Goal: Information Seeking & Learning: Learn about a topic

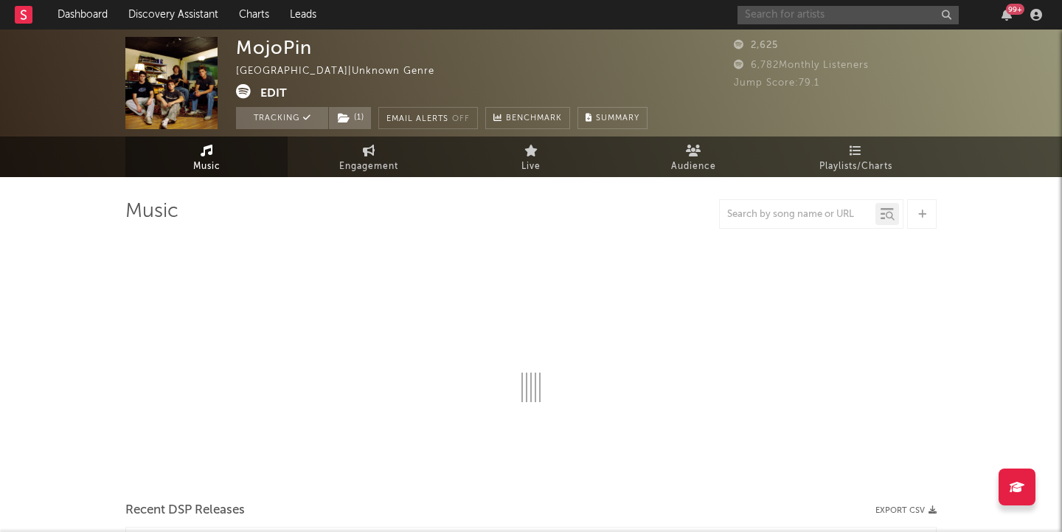
click at [765, 19] on input "text" at bounding box center [848, 15] width 221 height 18
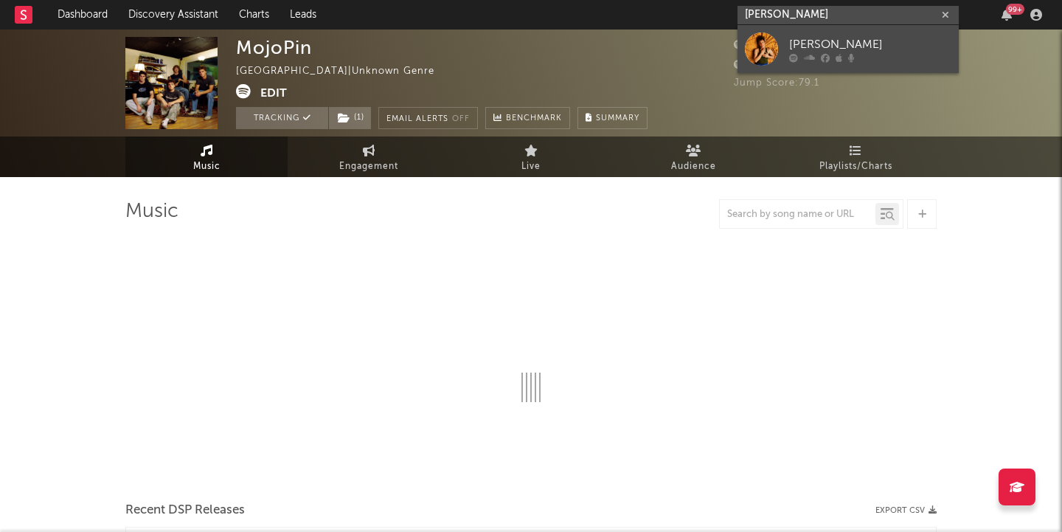
type input "[PERSON_NAME]"
click at [837, 46] on div "[PERSON_NAME]" at bounding box center [870, 44] width 162 height 18
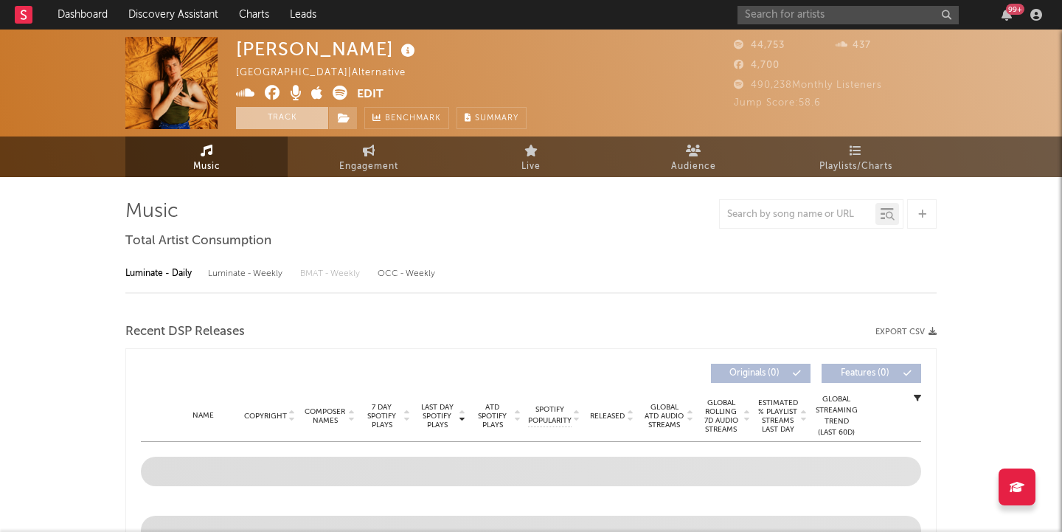
select select "6m"
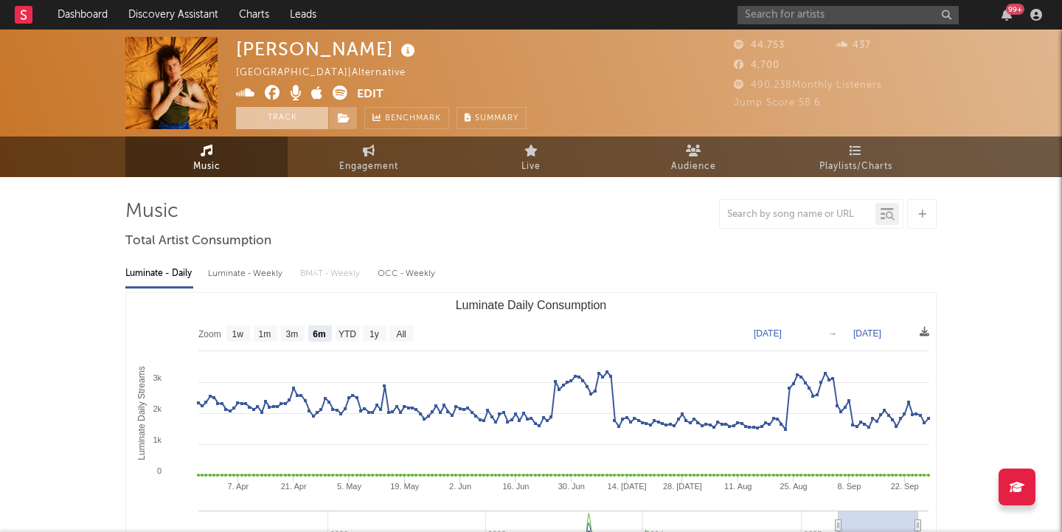
click at [269, 117] on button "Track" at bounding box center [282, 118] width 92 height 22
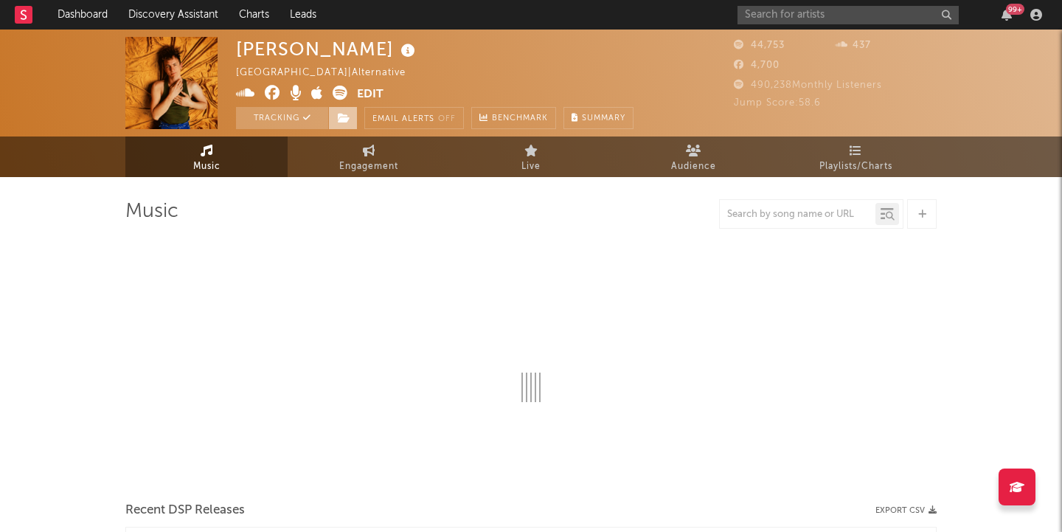
select select "6m"
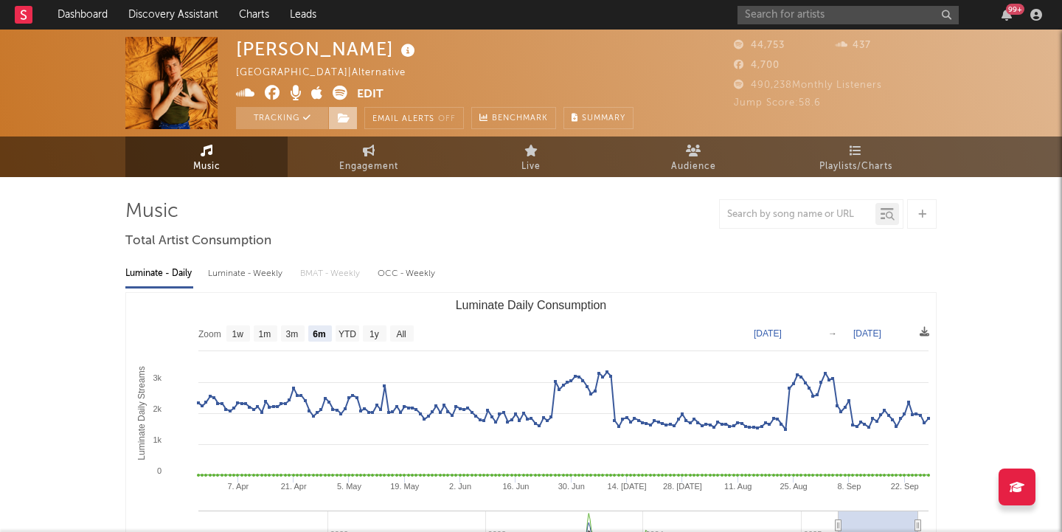
click at [338, 118] on icon at bounding box center [344, 118] width 13 height 10
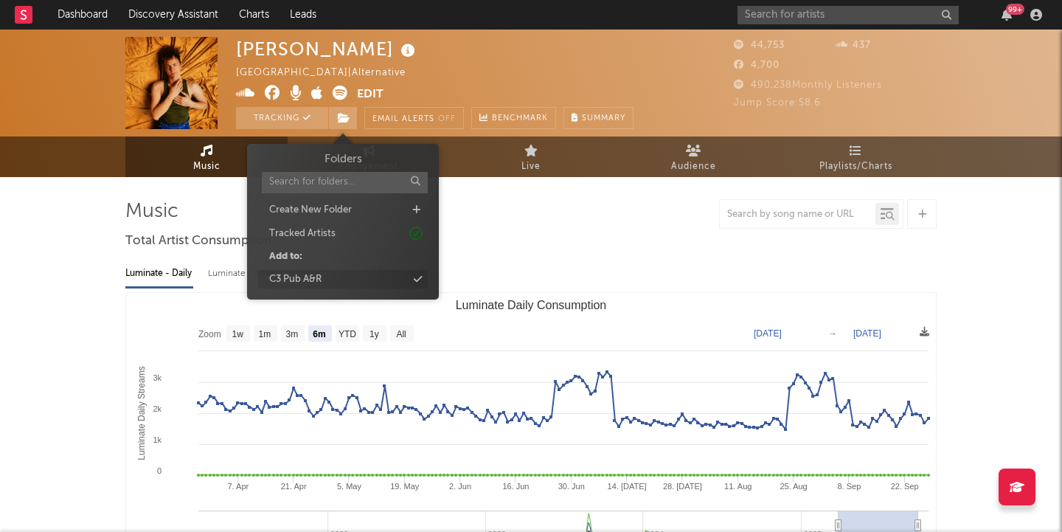
click at [342, 275] on div "C3 Pub A&R" at bounding box center [343, 279] width 170 height 19
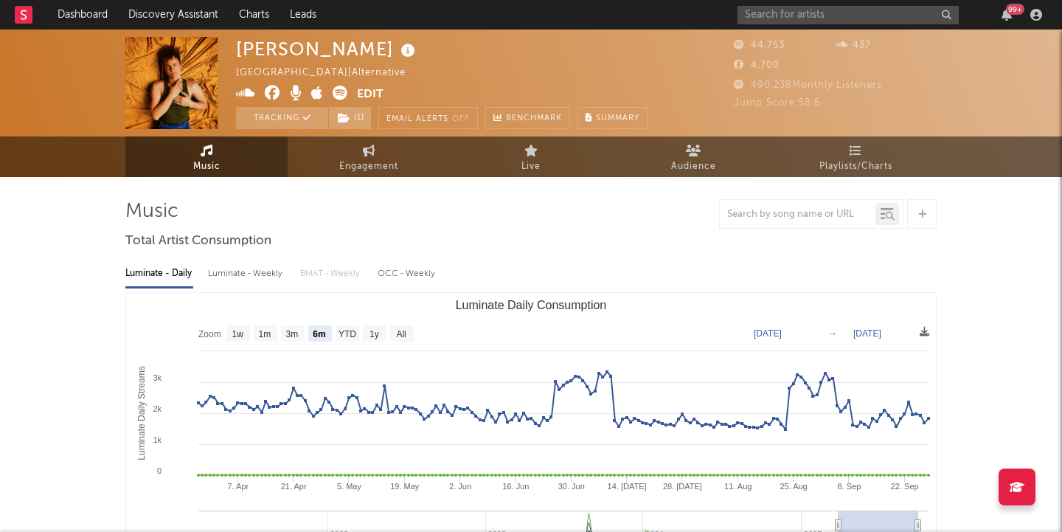
click at [553, 33] on div "[PERSON_NAME] [GEOGRAPHIC_DATA] | Alternative Edit Tracking ( 1 ) Email Alerts …" at bounding box center [531, 83] width 1062 height 107
click at [760, 20] on input "text" at bounding box center [848, 15] width 221 height 18
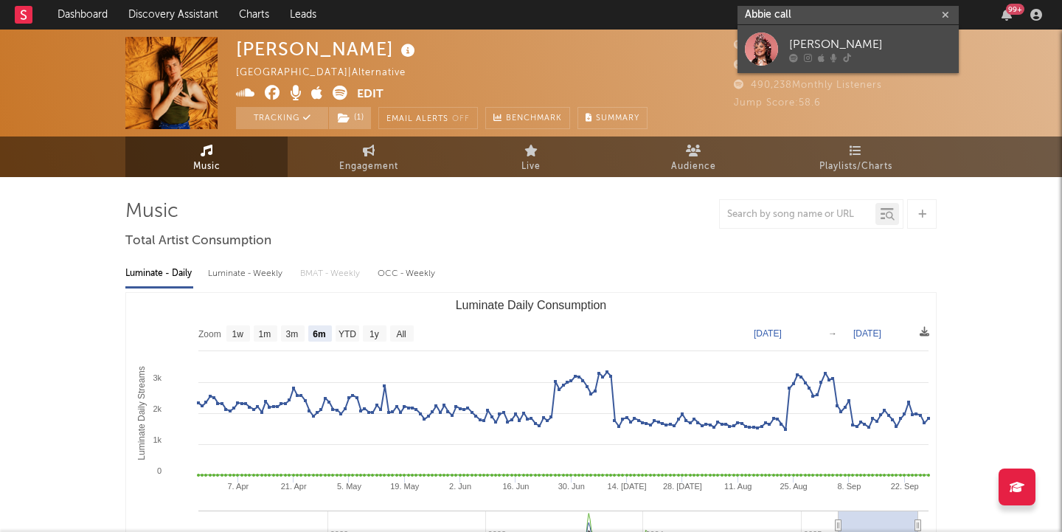
type input "Abbie call"
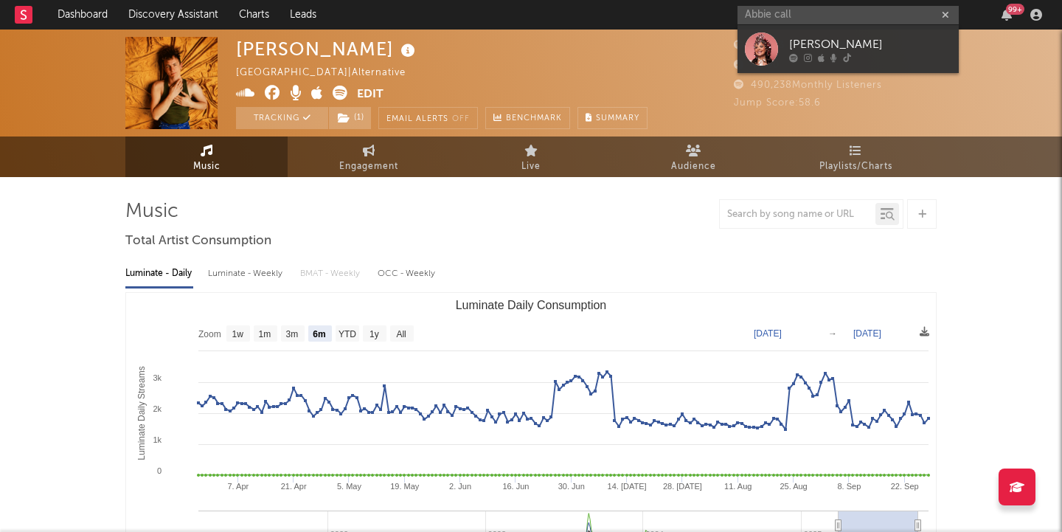
click at [820, 39] on div "[PERSON_NAME]" at bounding box center [870, 44] width 162 height 18
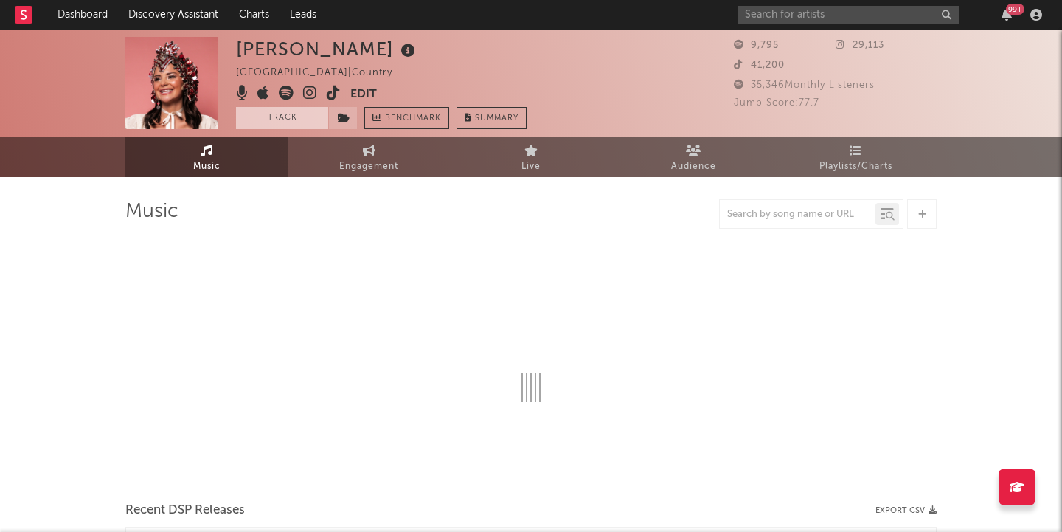
select select "6m"
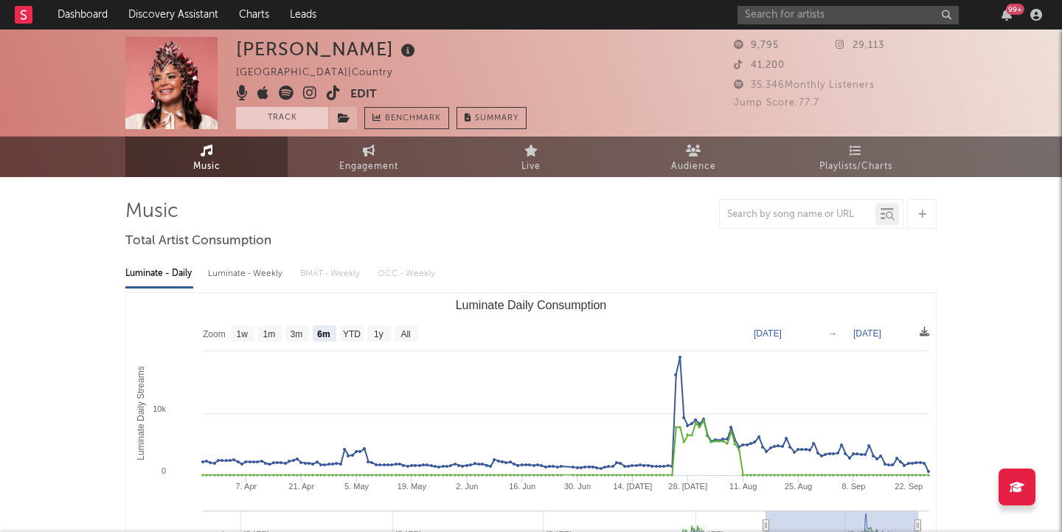
click at [296, 118] on button "Track" at bounding box center [282, 118] width 92 height 22
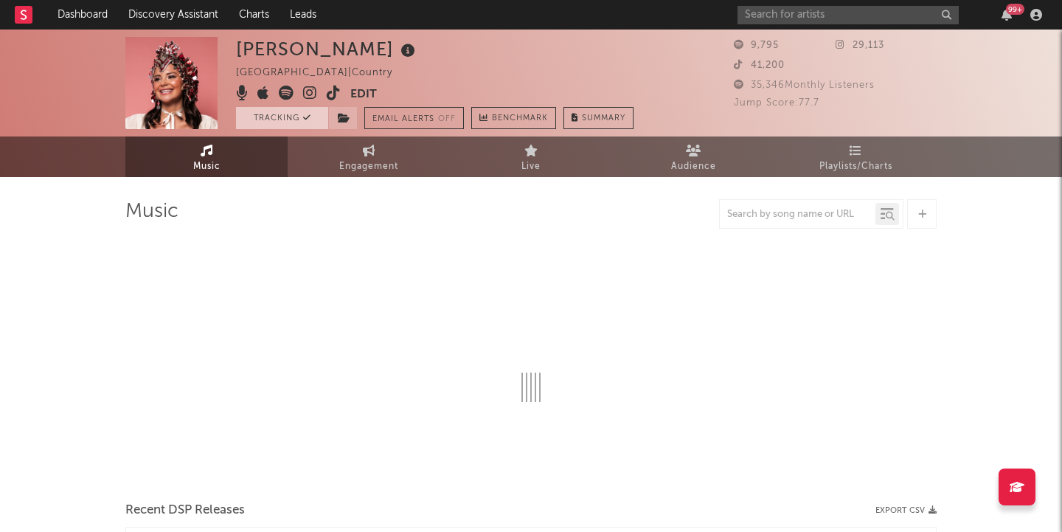
select select "6m"
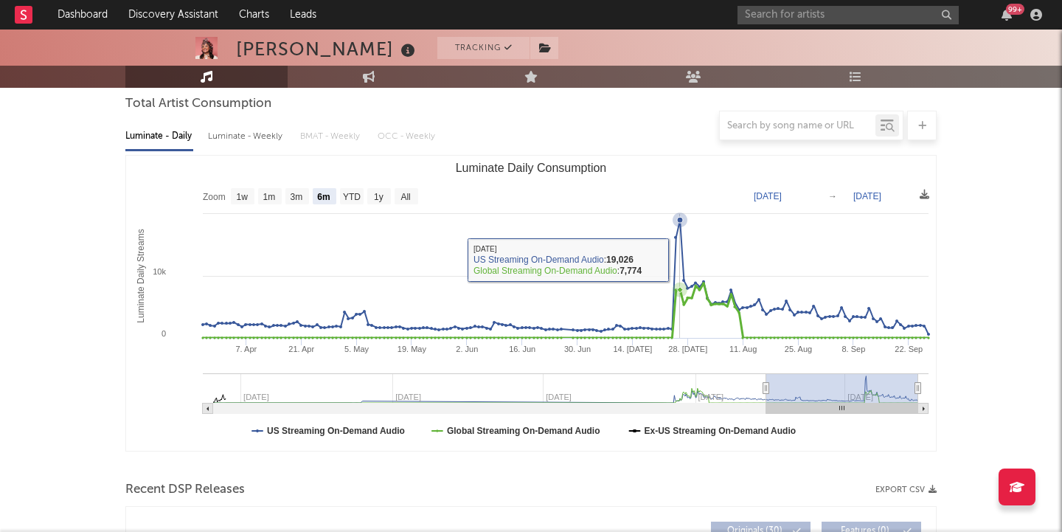
scroll to position [141, 0]
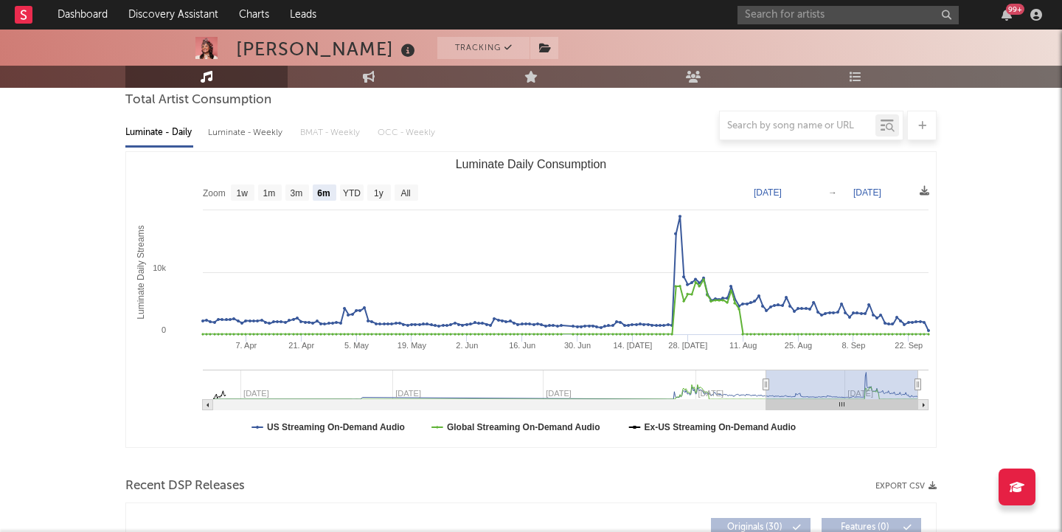
click at [924, 404] on icon "Luminate Daily Consumption" at bounding box center [924, 405] width 2 height 4
type input "[DATE]"
drag, startPoint x: 918, startPoint y: 384, endPoint x: 932, endPoint y: 384, distance: 14.0
click at [932, 384] on icon "Created with Highcharts 10.3.3 Luminate Daily Streams Luminate Daily Consumptio…" at bounding box center [531, 299] width 810 height 295
